Goal: Information Seeking & Learning: Learn about a topic

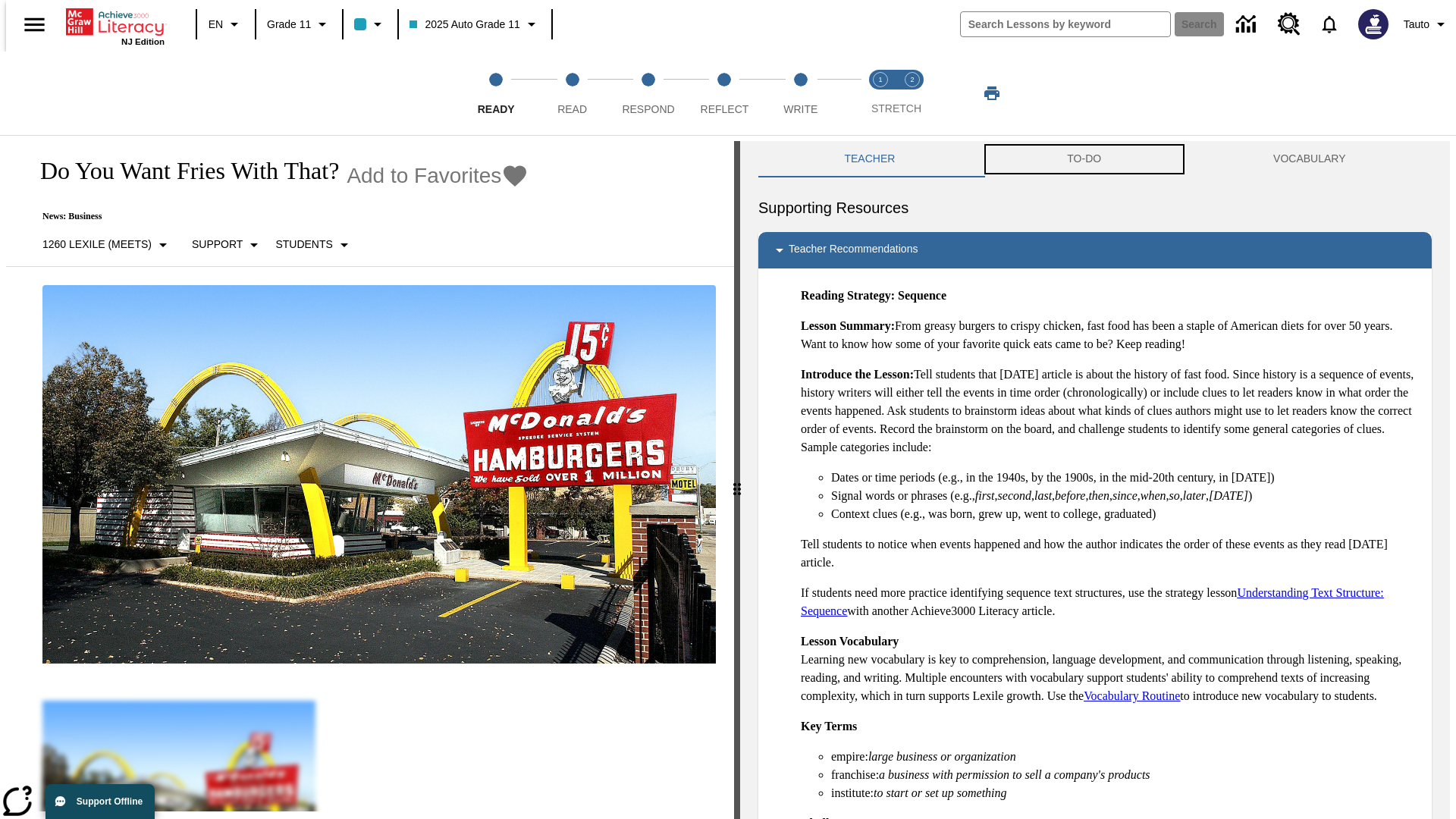
click at [1085, 159] on button "TO-DO" at bounding box center [1084, 159] width 206 height 36
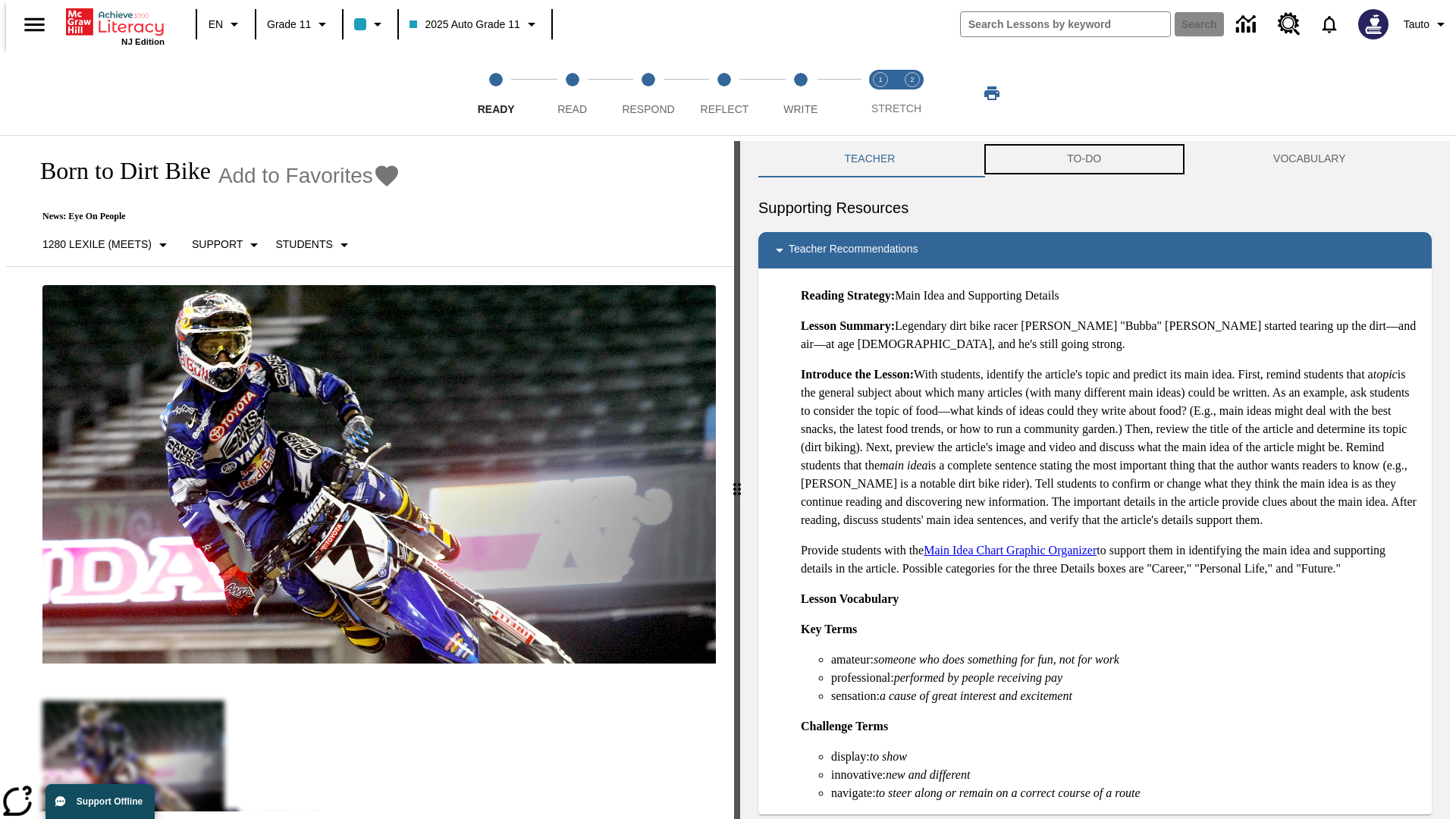
click at [1085, 159] on button "TO-DO" at bounding box center [1084, 159] width 206 height 36
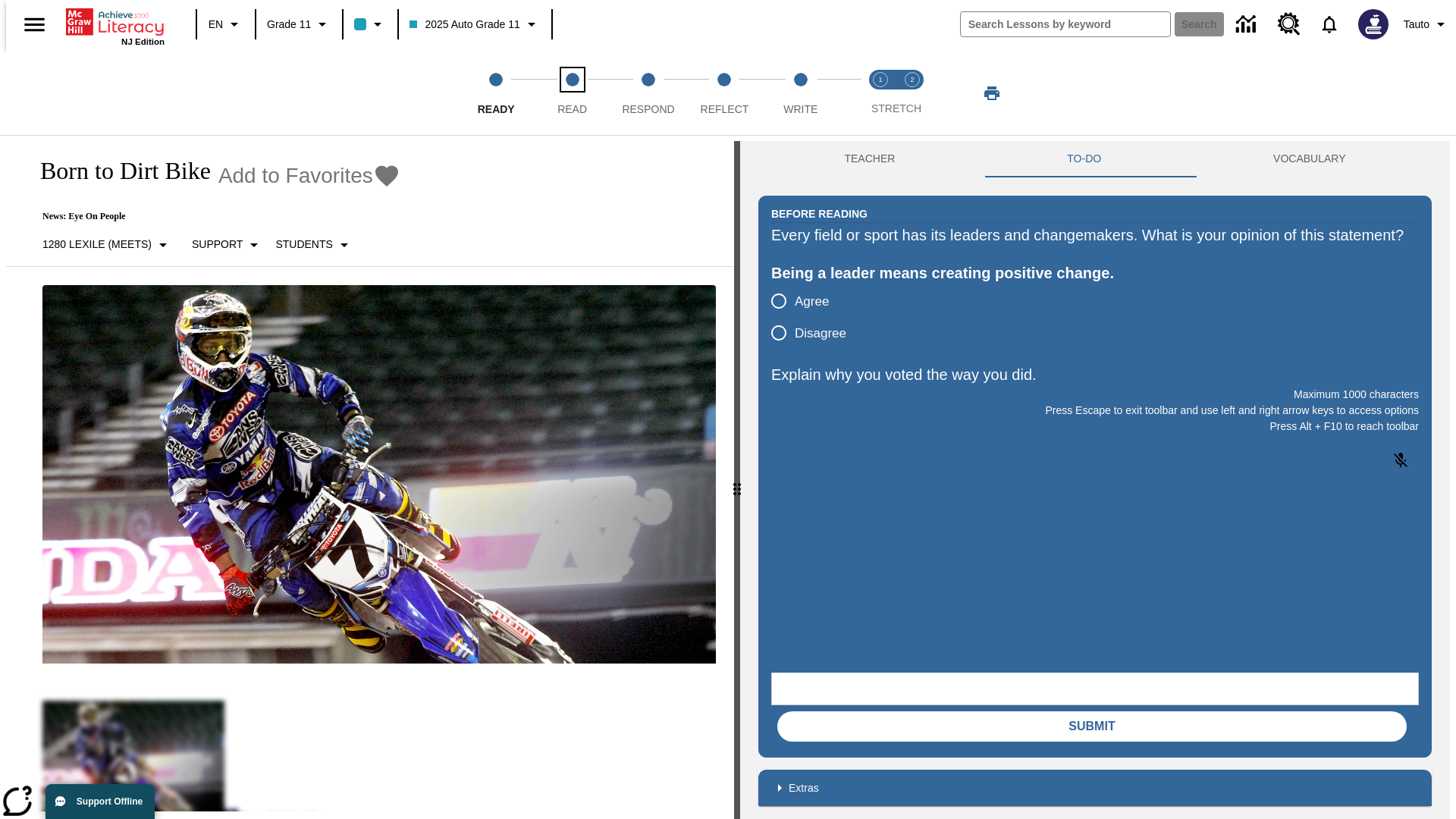
click at [572, 93] on span "Read" at bounding box center [572, 103] width 30 height 28
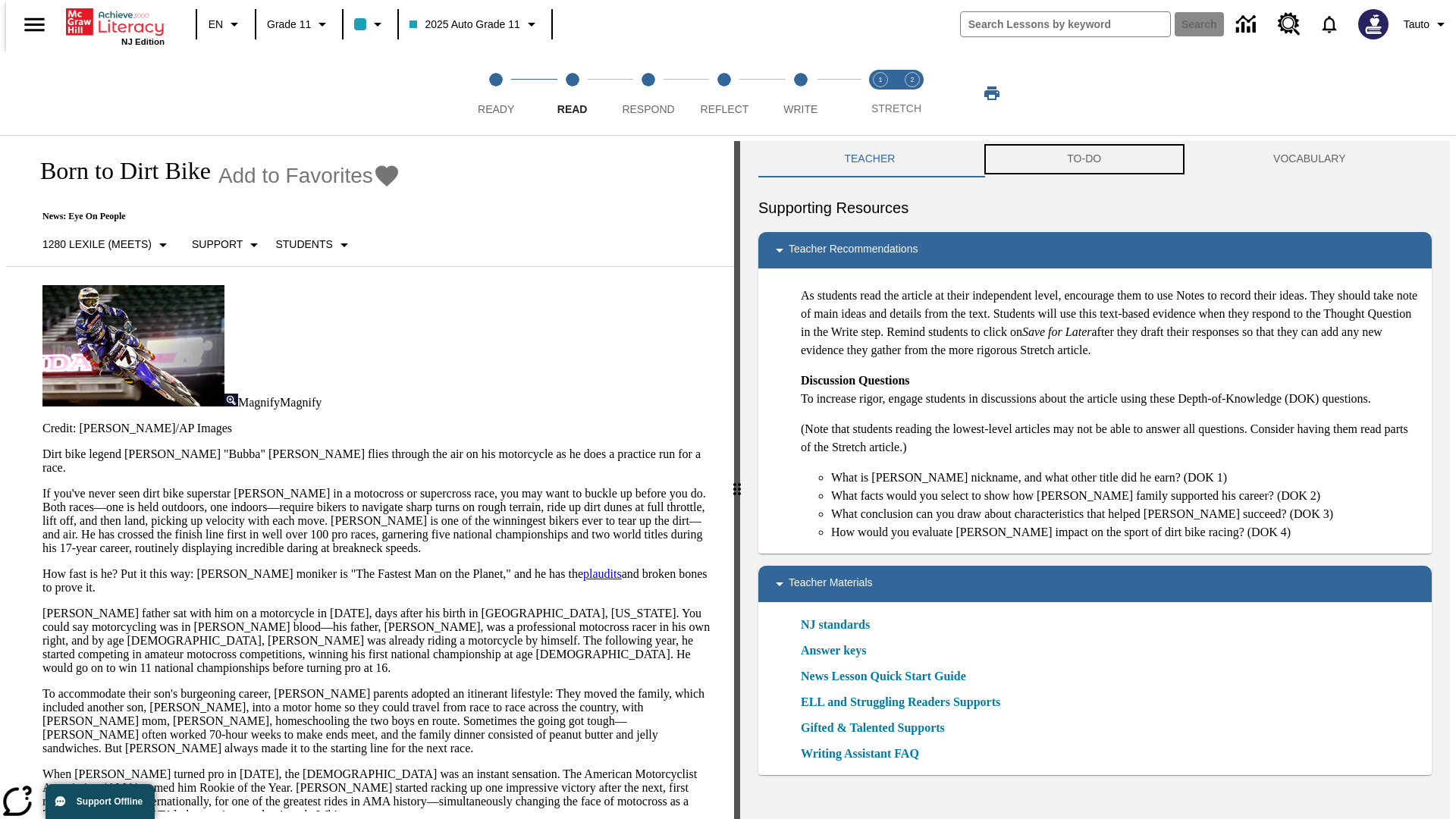
scroll to position [1, 0]
click at [1085, 159] on button "TO-DO" at bounding box center [1084, 158] width 206 height 36
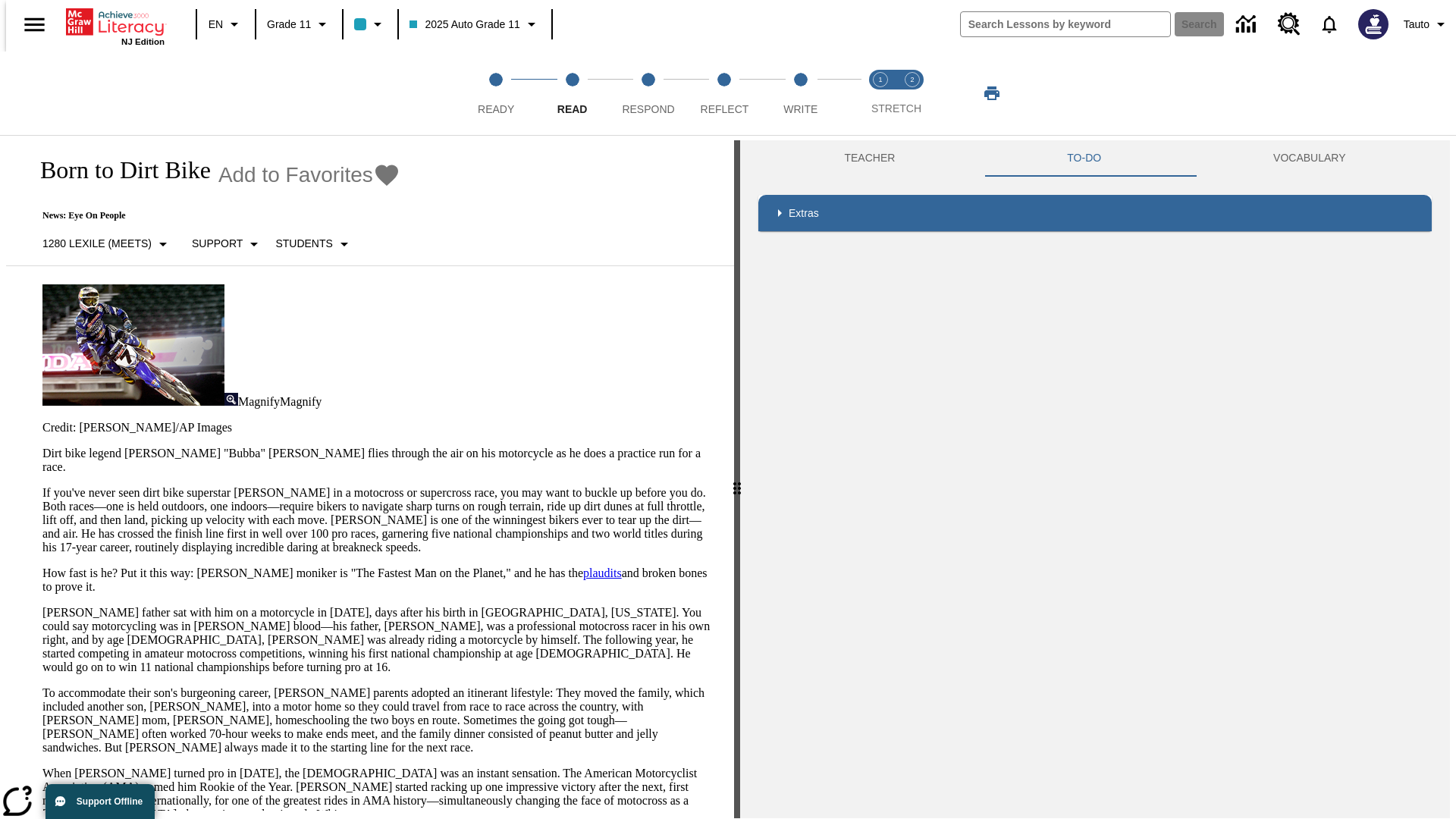
click at [42, 486] on p "If you've never seen dirt bike superstar [PERSON_NAME] in a motocross or superc…" at bounding box center [379, 520] width 673 height 68
